Goal: Transaction & Acquisition: Purchase product/service

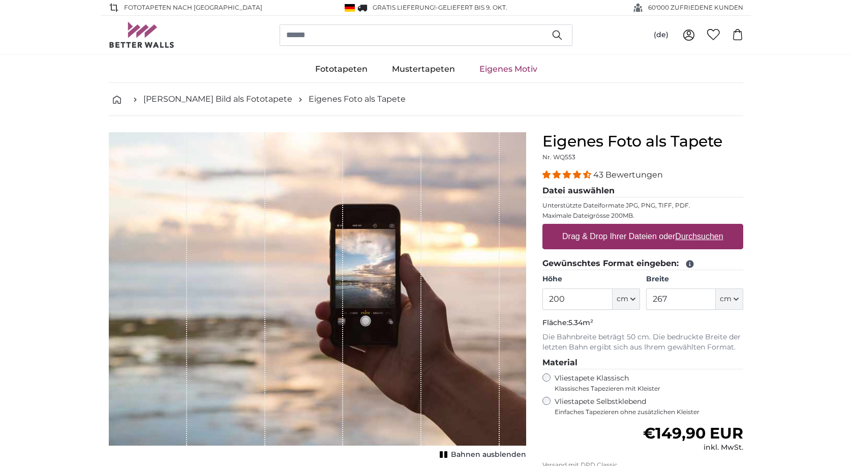
click at [571, 303] on input "200" at bounding box center [577, 298] width 70 height 21
type input "230"
click at [671, 299] on input "267" at bounding box center [681, 298] width 70 height 21
type input "2"
type input "8"
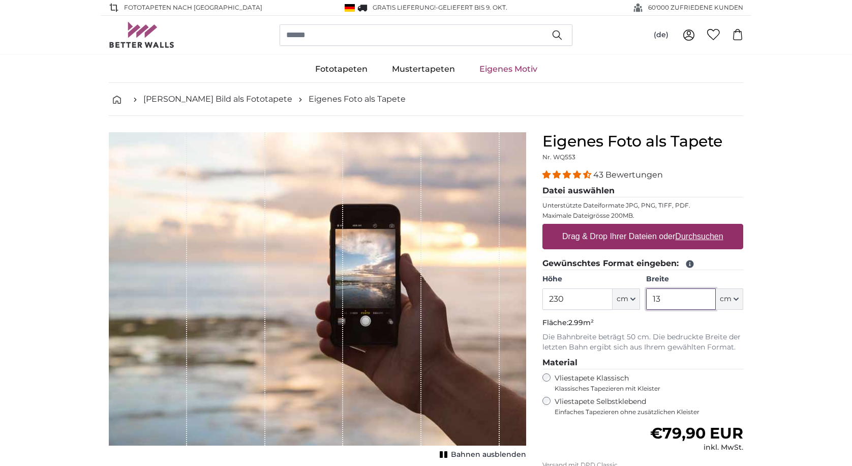
type input "1"
type input "86"
click at [644, 235] on label "Drag & Drop Ihrer Dateien oder Durchsuchen" at bounding box center [642, 236] width 169 height 20
click at [644, 227] on input "Drag & Drop Ihrer Dateien oder Durchsuchen" at bounding box center [642, 225] width 201 height 3
type input "**********"
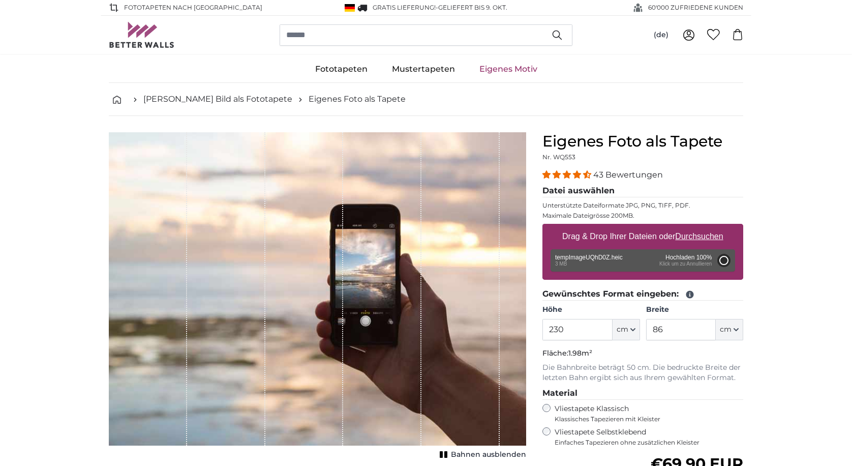
type input "200"
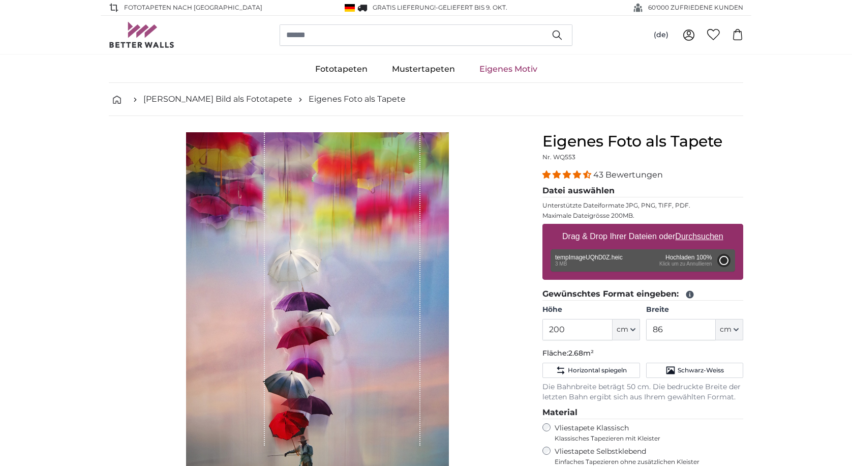
type input "134"
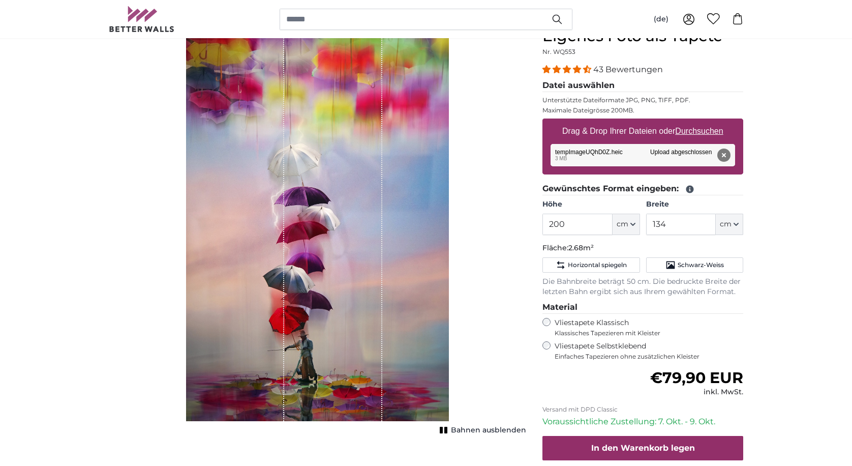
scroll to position [107, 0]
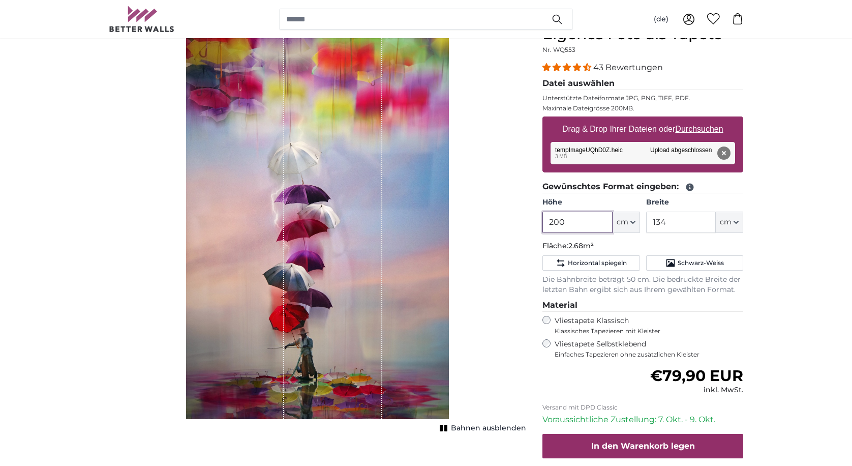
click at [578, 225] on input "200" at bounding box center [577, 221] width 70 height 21
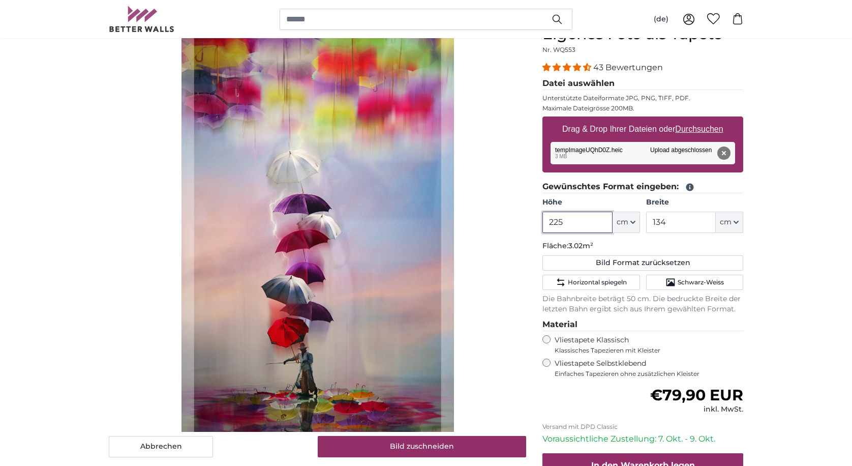
type input "225"
click at [669, 223] on input "134" at bounding box center [681, 221] width 70 height 21
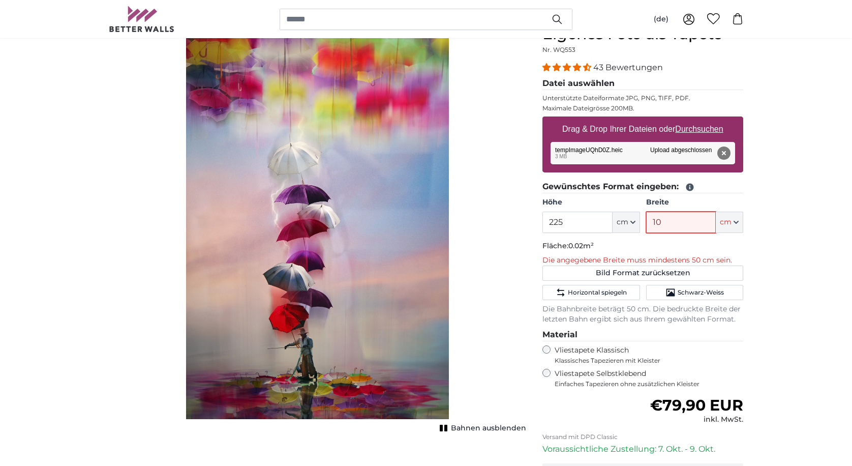
type input "108"
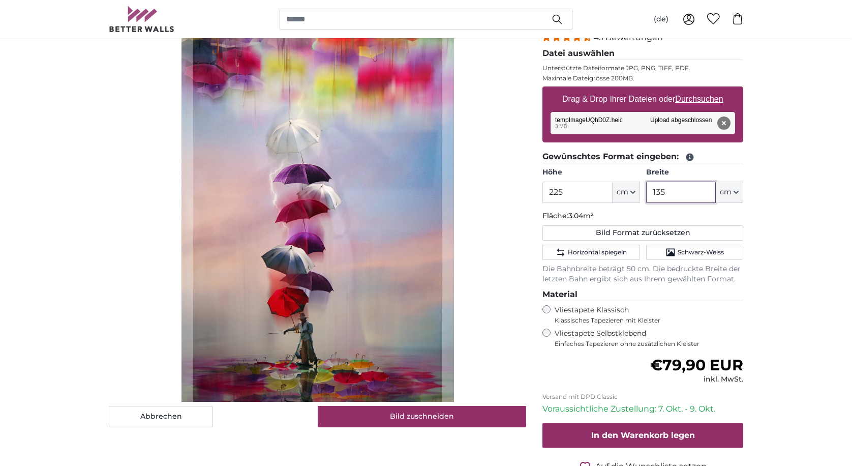
scroll to position [138, 0]
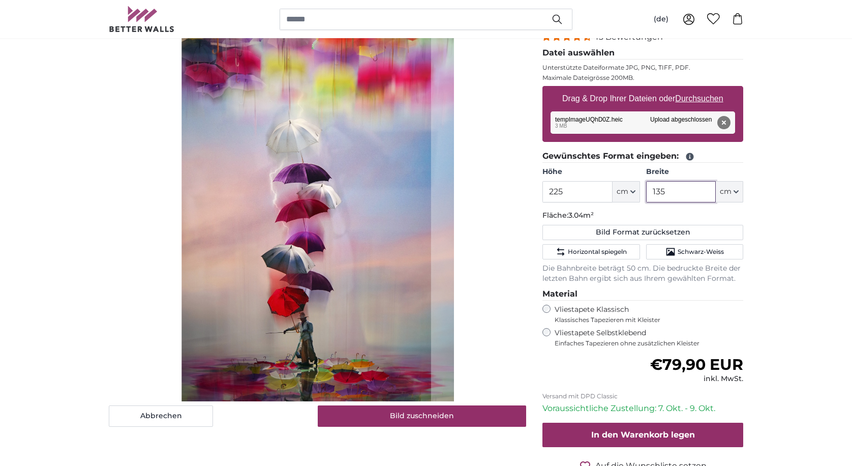
click at [300, 247] on cropper-handle at bounding box center [306, 201] width 249 height 415
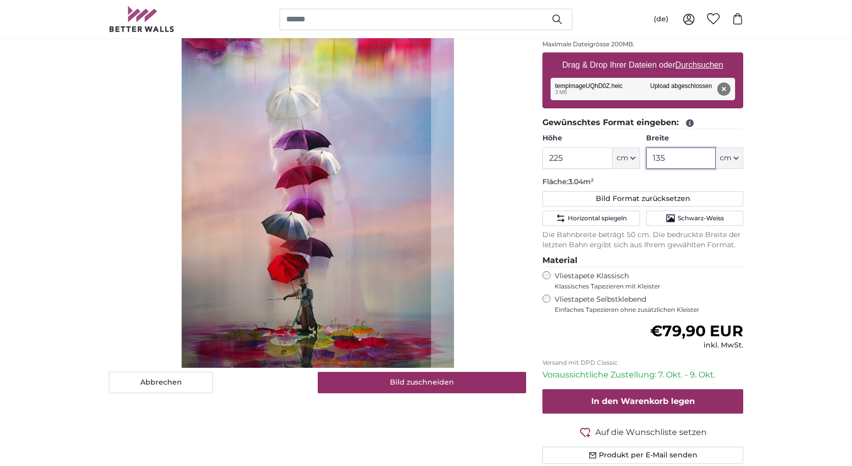
scroll to position [177, 0]
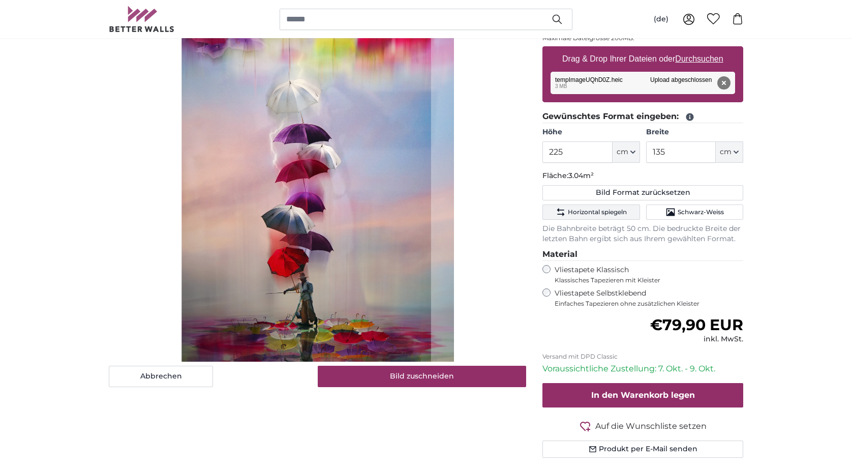
click at [590, 208] on span "Horizontal spiegeln" at bounding box center [597, 212] width 59 height 8
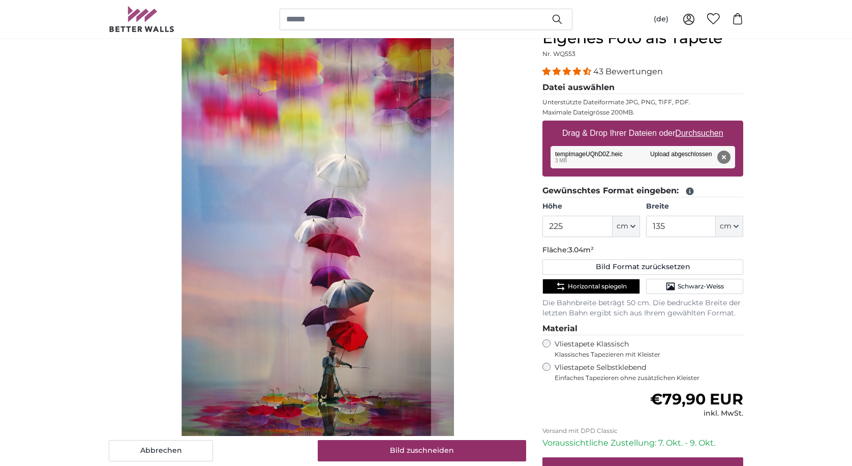
scroll to position [95, 0]
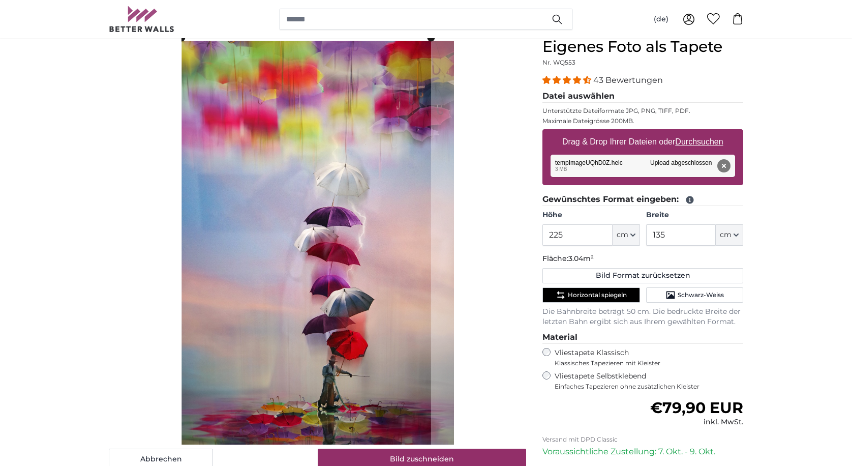
click at [569, 292] on span "Horizontal spiegeln" at bounding box center [597, 295] width 59 height 8
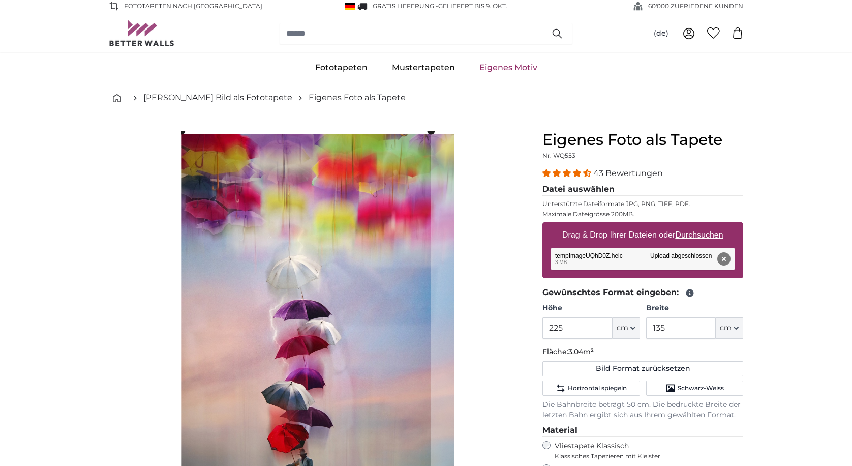
scroll to position [1, 0]
click at [668, 326] on input "135" at bounding box center [681, 328] width 70 height 21
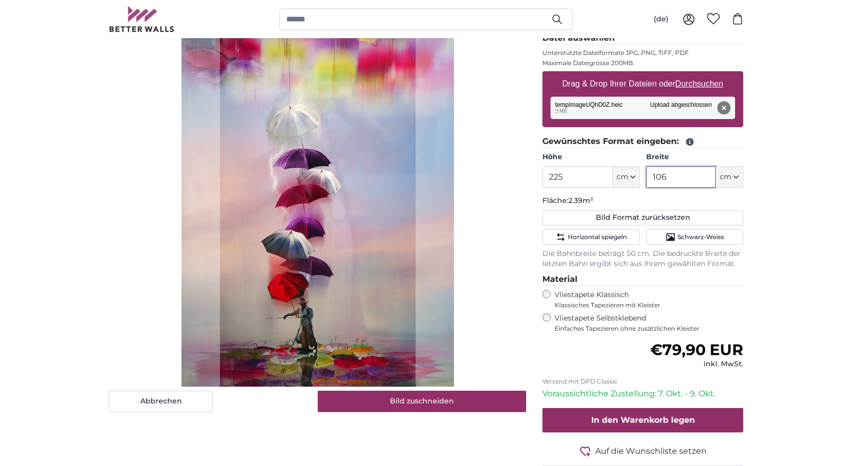
scroll to position [156, 0]
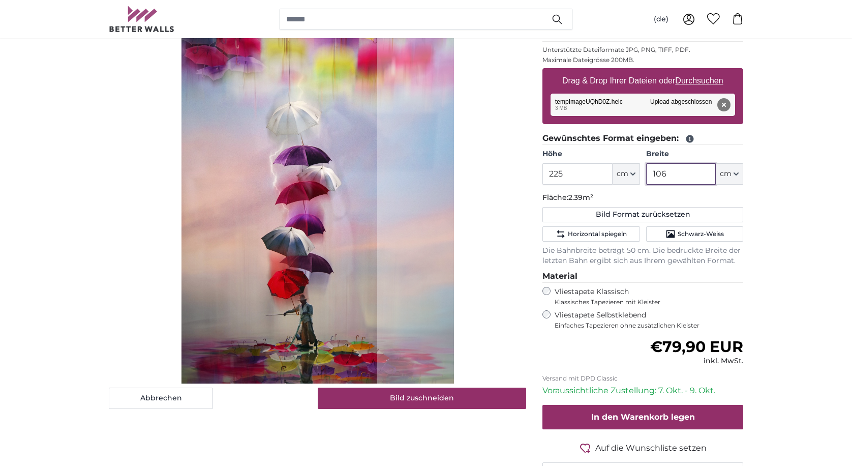
click at [290, 307] on cropper-handle at bounding box center [279, 184] width 196 height 415
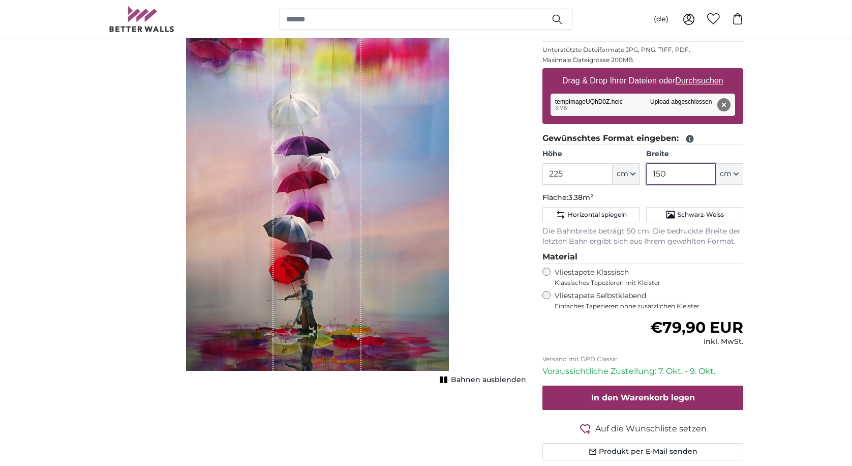
click at [669, 176] on input "150" at bounding box center [681, 173] width 70 height 21
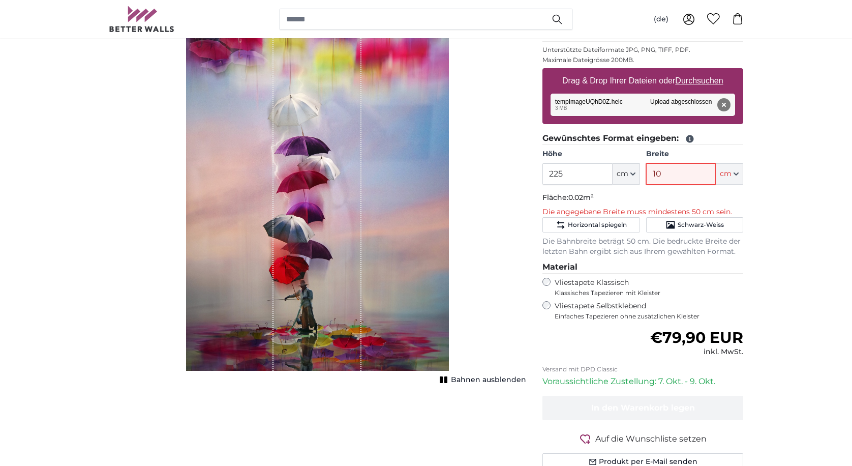
type input "108"
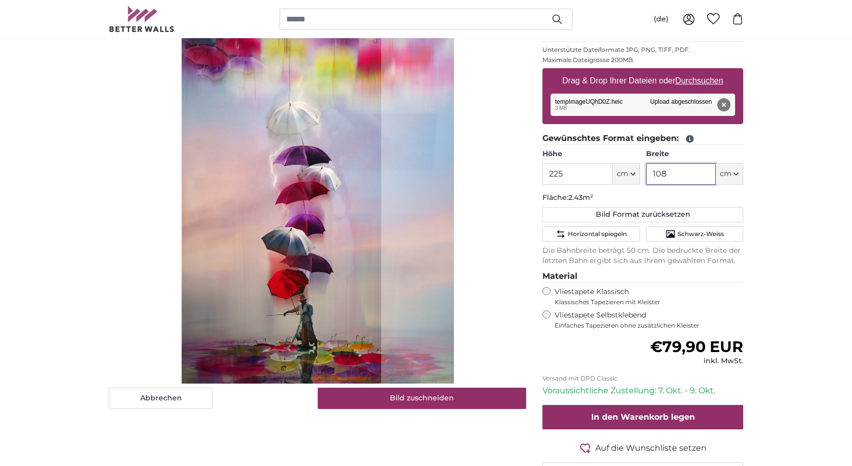
click at [256, 257] on cropper-handle at bounding box center [281, 184] width 199 height 415
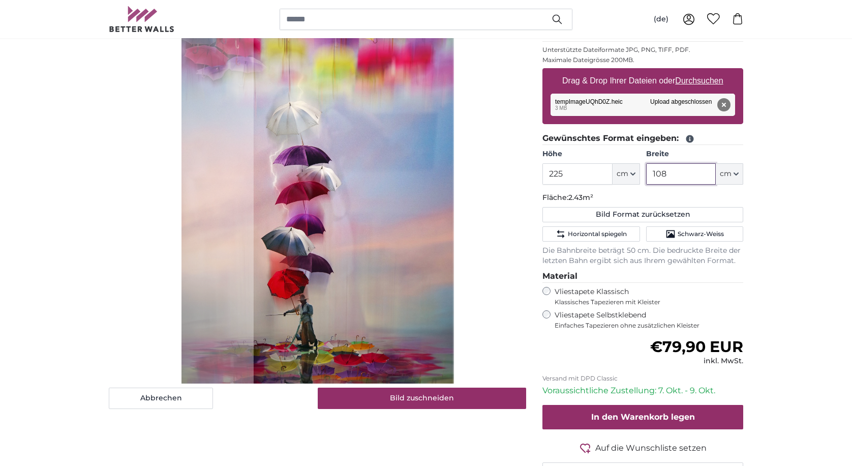
click at [328, 259] on cropper-handle at bounding box center [353, 184] width 199 height 415
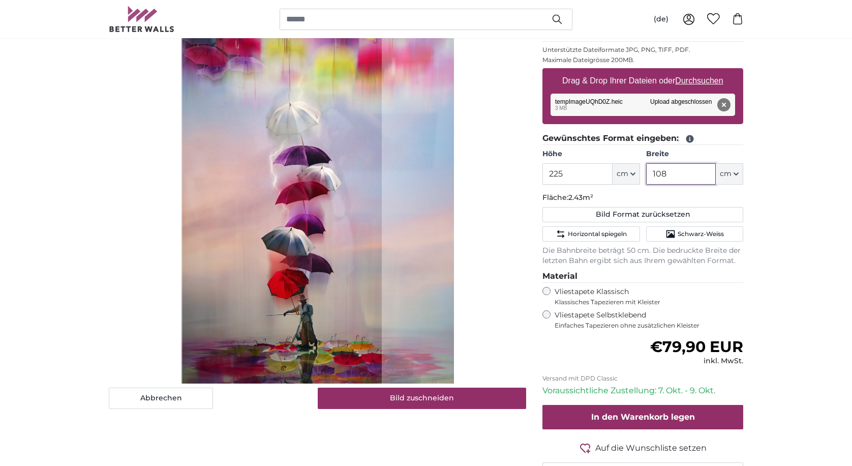
click at [256, 258] on cropper-handle at bounding box center [281, 184] width 199 height 415
